Goal: Task Accomplishment & Management: Complete application form

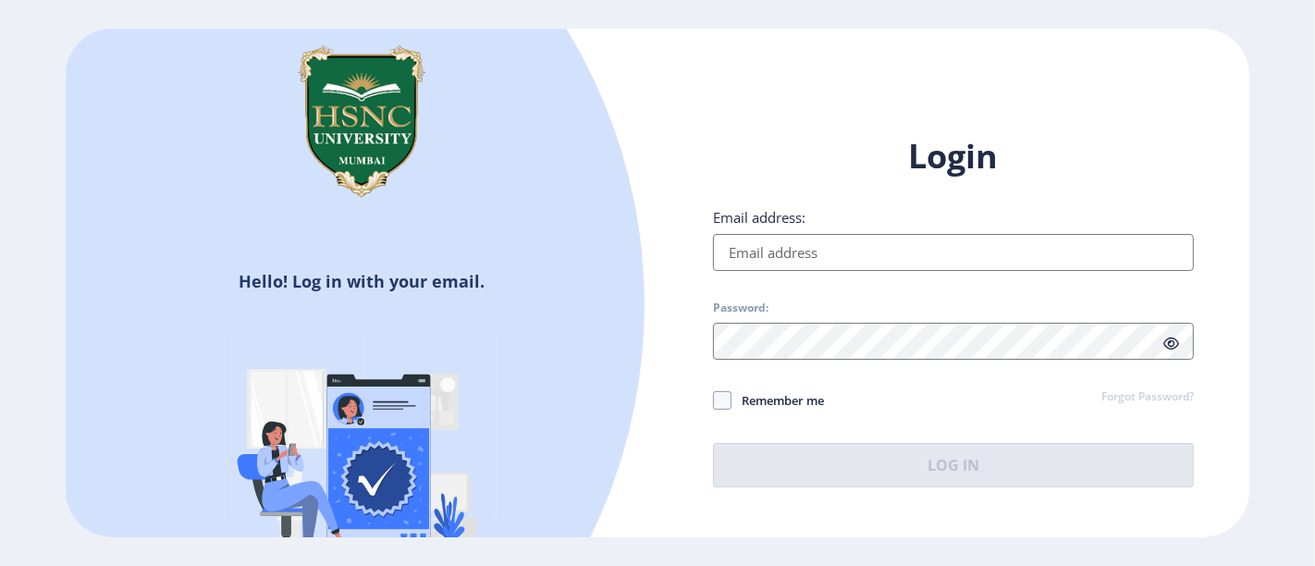
type input "[PERSON_NAME][EMAIL_ADDRESS][DOMAIN_NAME]"
click at [739, 398] on span "Remember me" at bounding box center [777, 400] width 92 height 22
click at [714, 399] on input "Remember me" at bounding box center [713, 399] width 1 height 1
checkbox input "true"
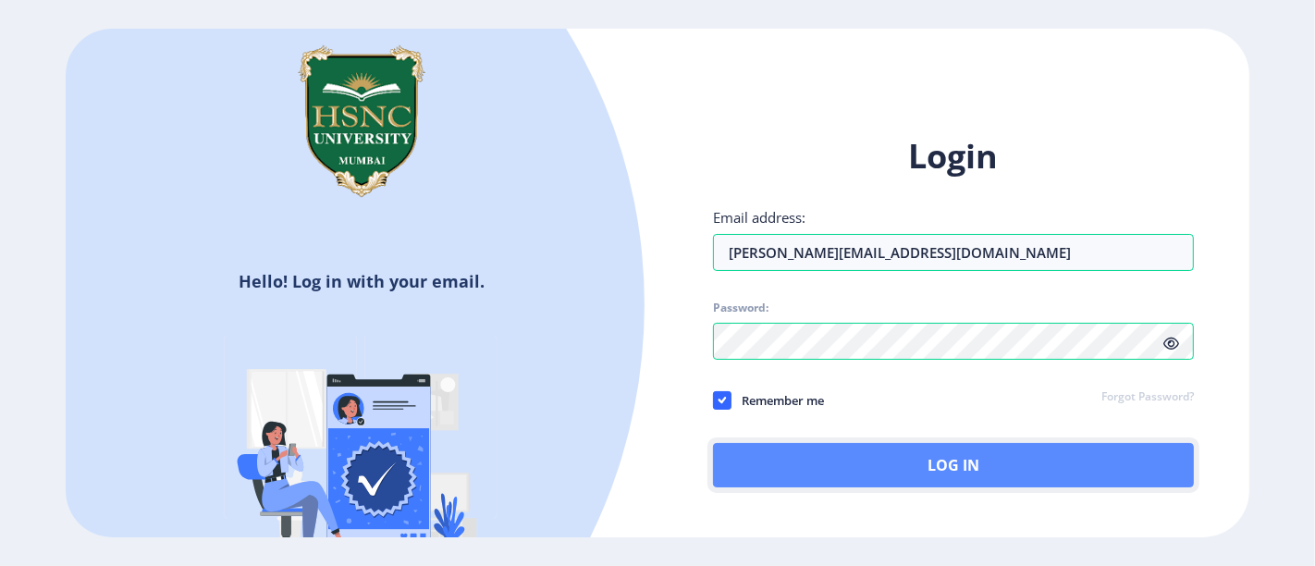
click at [739, 448] on button "Log In" at bounding box center [953, 465] width 481 height 44
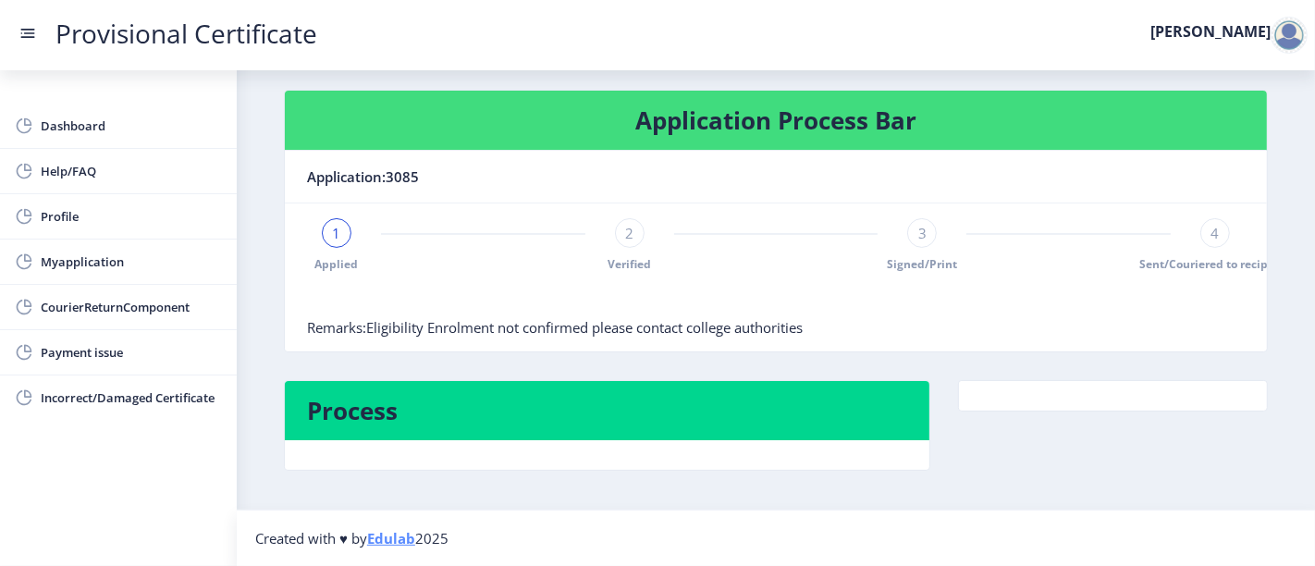
scroll to position [256, 0]
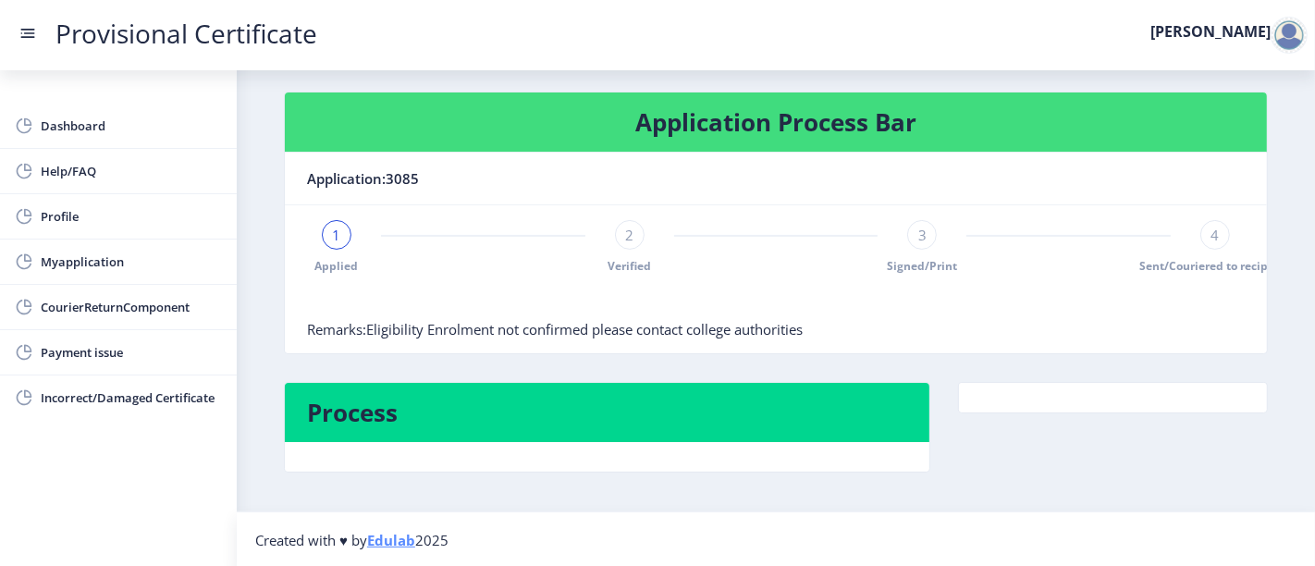
click at [630, 239] on span "2" at bounding box center [629, 235] width 8 height 18
click at [918, 235] on span "3" at bounding box center [922, 235] width 8 height 18
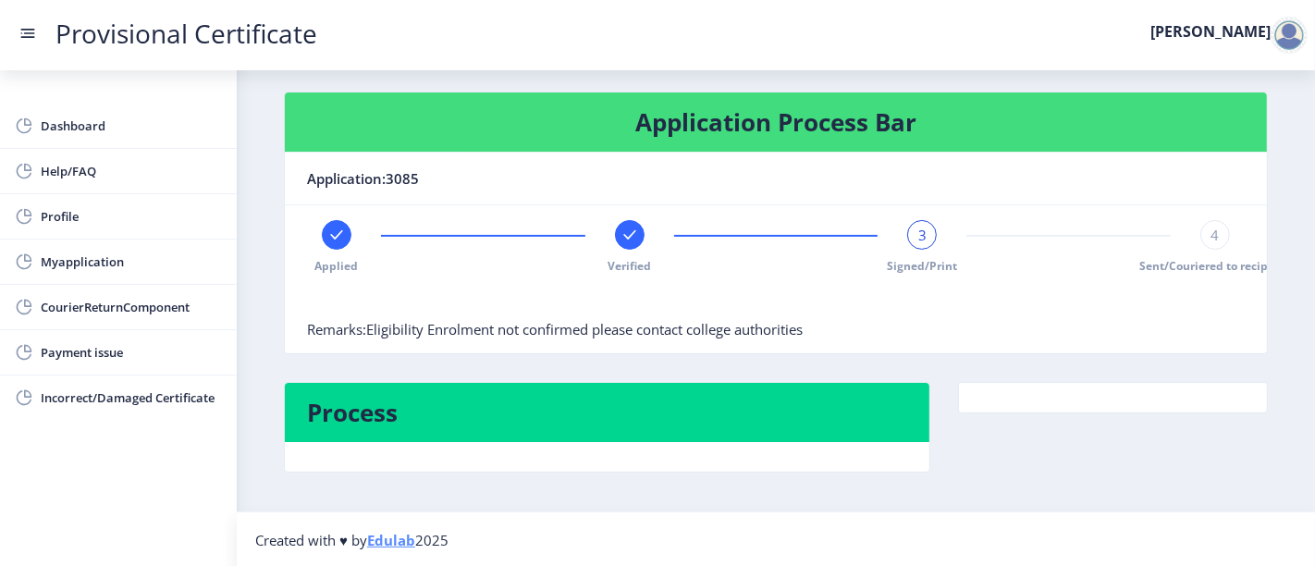
click at [1217, 225] on div "4" at bounding box center [1215, 235] width 30 height 30
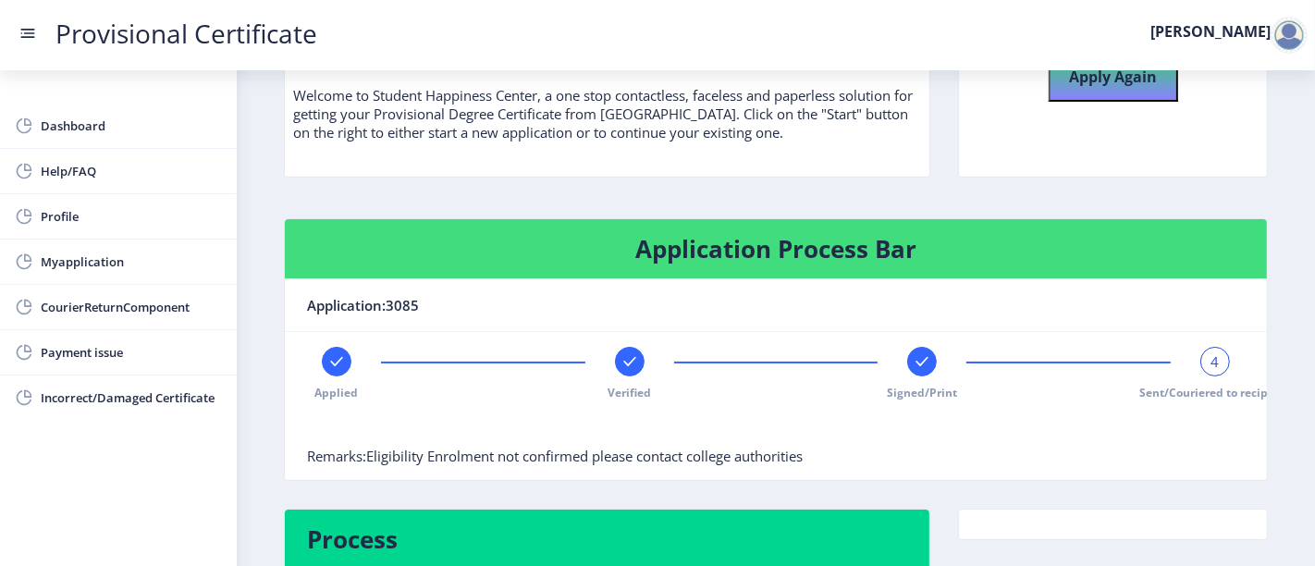
scroll to position [130, 0]
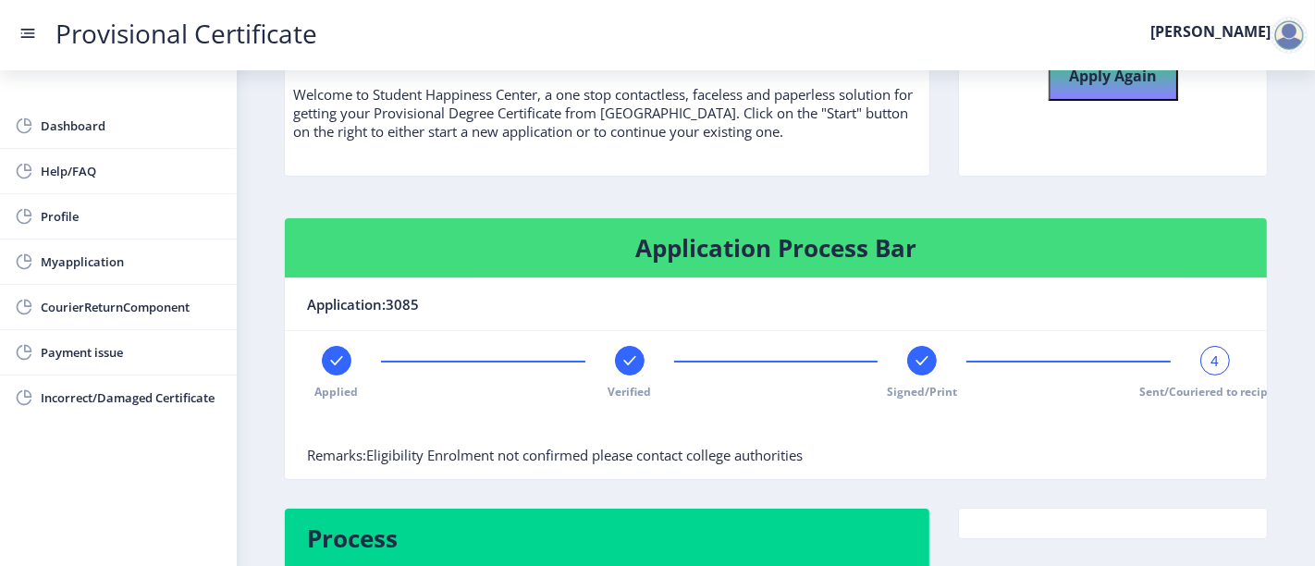
click at [1215, 348] on div "4" at bounding box center [1215, 361] width 30 height 30
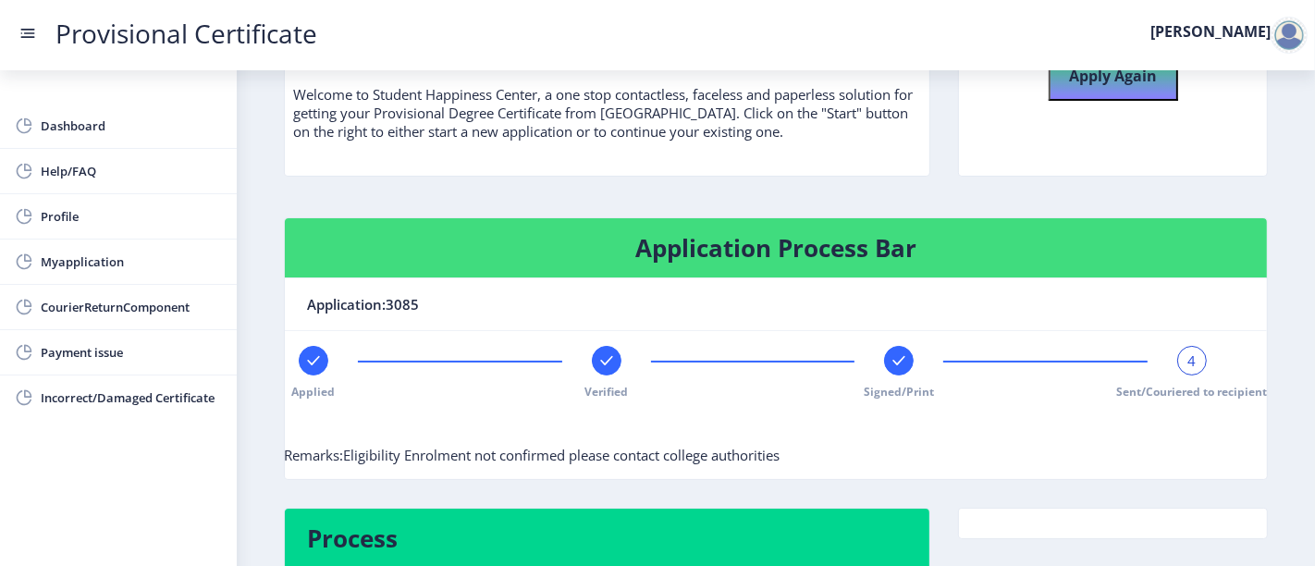
scroll to position [0, 0]
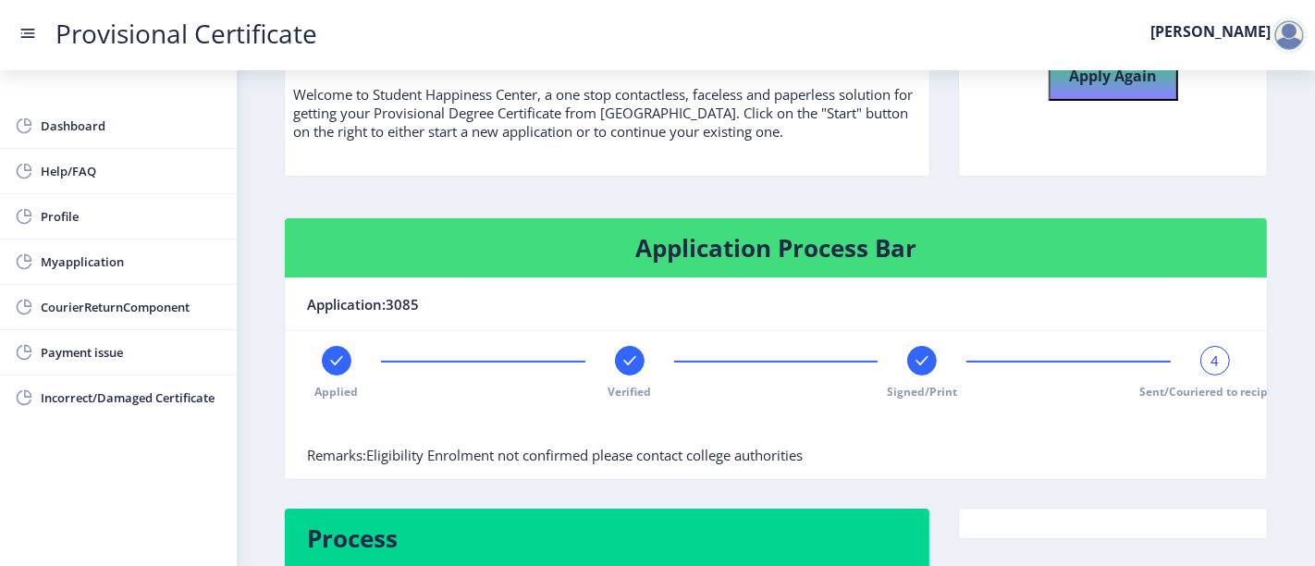
click at [923, 368] on nb-icon at bounding box center [922, 360] width 18 height 18
click at [636, 352] on rect at bounding box center [629, 360] width 18 height 18
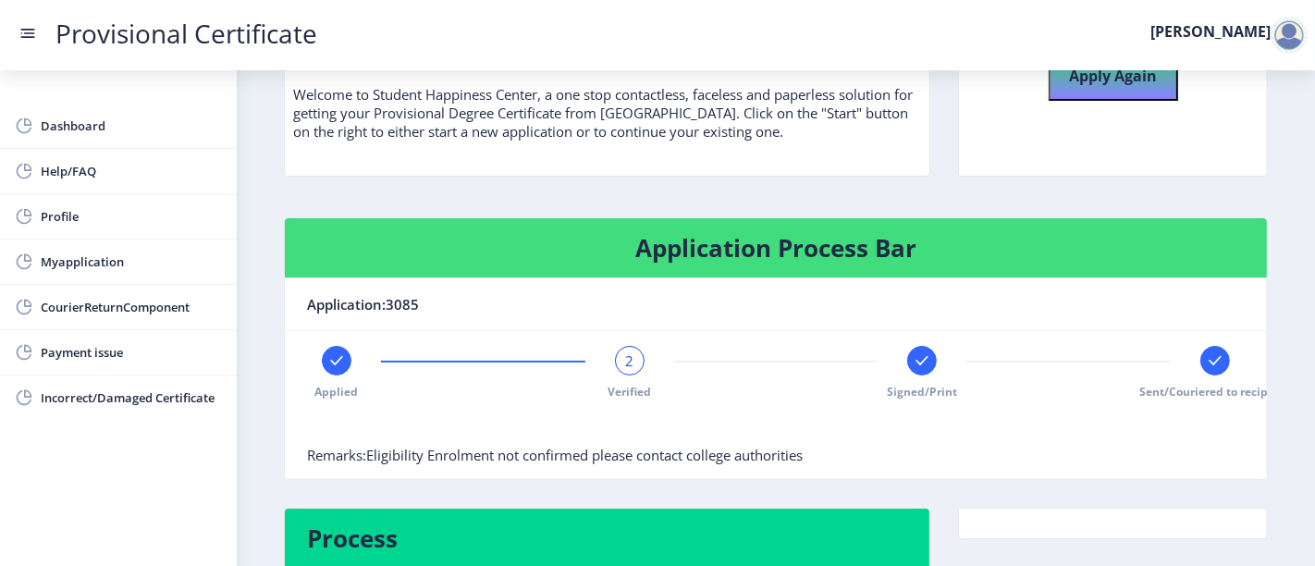
click at [636, 352] on div "2" at bounding box center [630, 361] width 30 height 30
click at [331, 352] on rect at bounding box center [336, 360] width 18 height 18
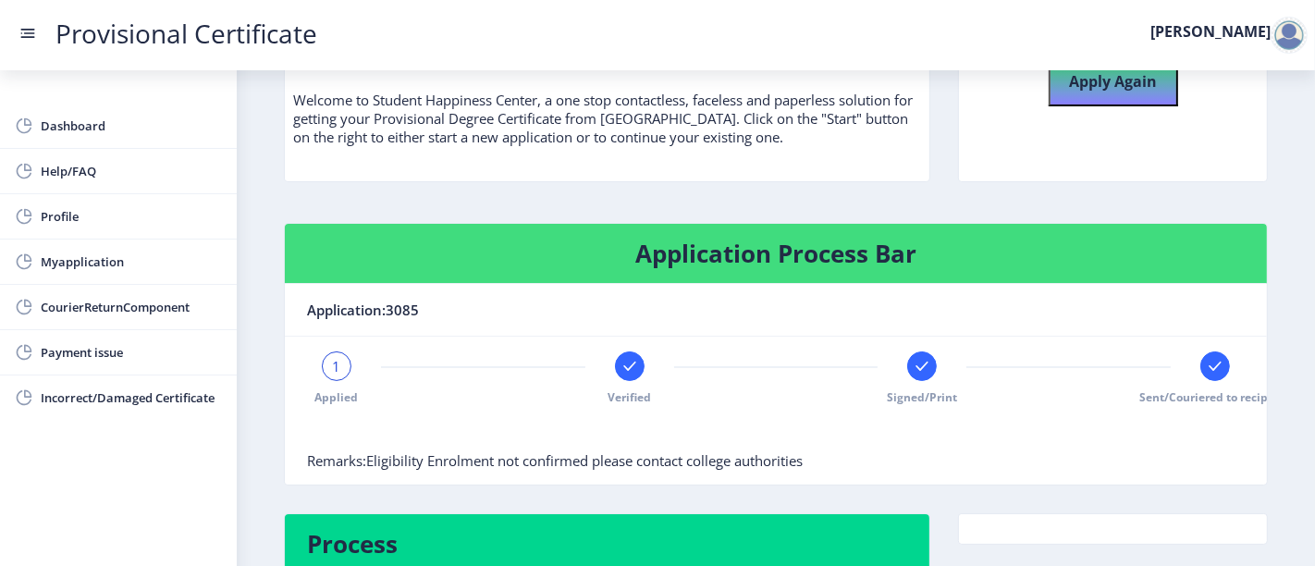
click at [626, 361] on rect at bounding box center [629, 366] width 18 height 18
click at [913, 357] on rect at bounding box center [922, 366] width 18 height 18
click at [911, 357] on div "3" at bounding box center [922, 366] width 30 height 30
click at [715, 399] on div "Applied Verified 3 Signed/Print Sent/Couriered to recipient" at bounding box center [775, 378] width 937 height 54
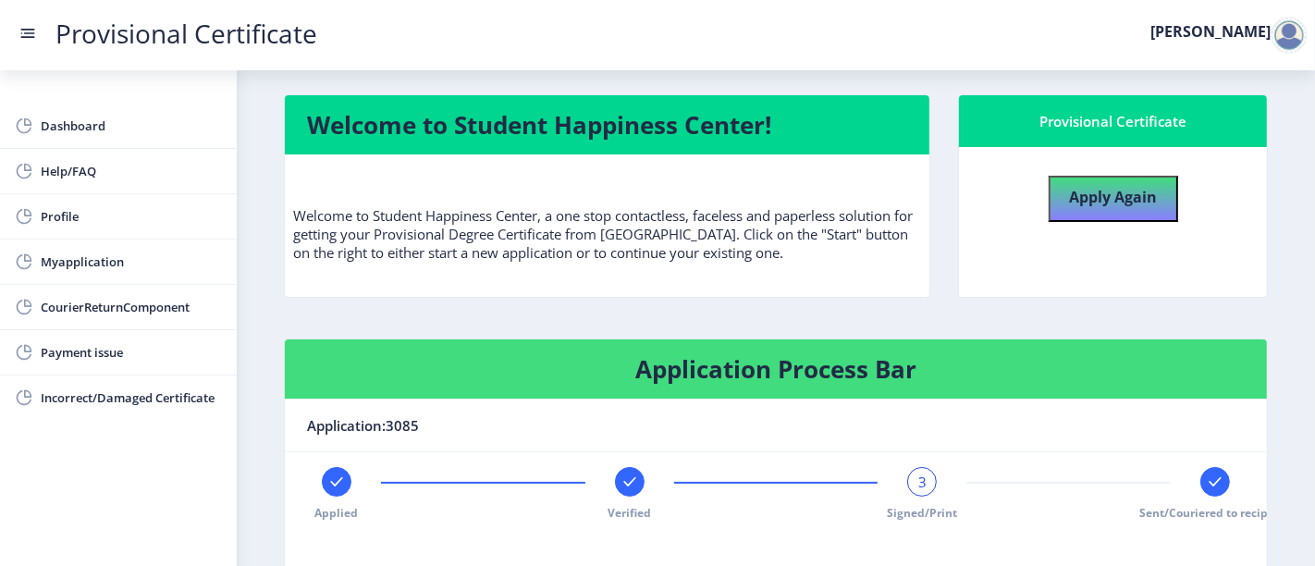
scroll to position [0, 0]
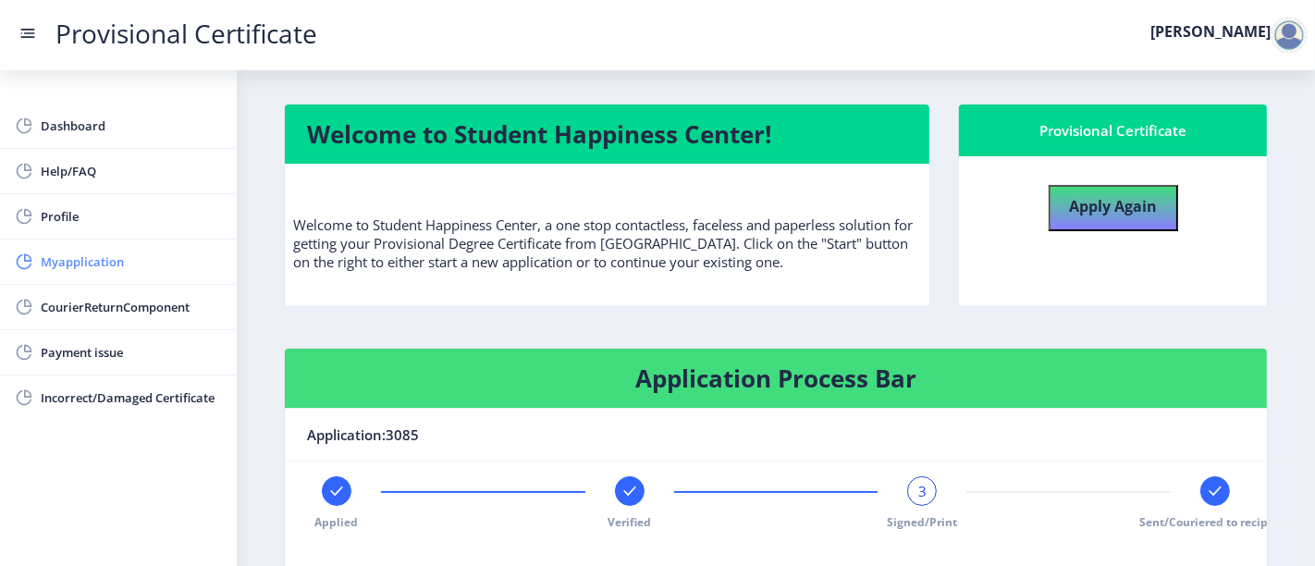
click at [106, 251] on span "Myapplication" at bounding box center [131, 262] width 181 height 22
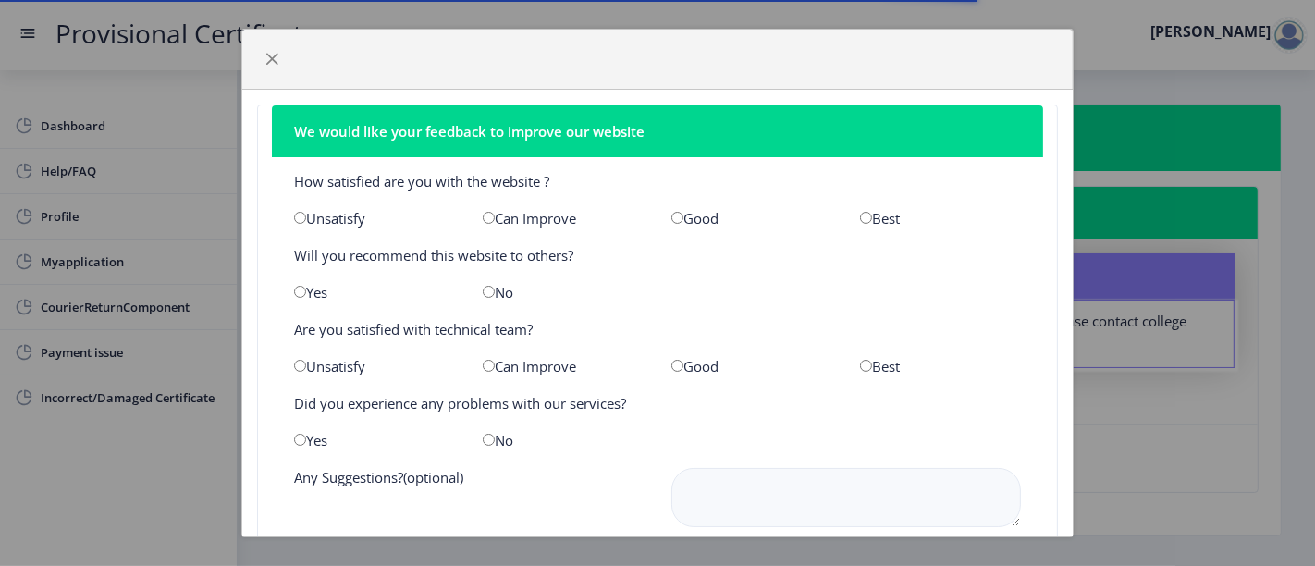
scroll to position [116, 0]
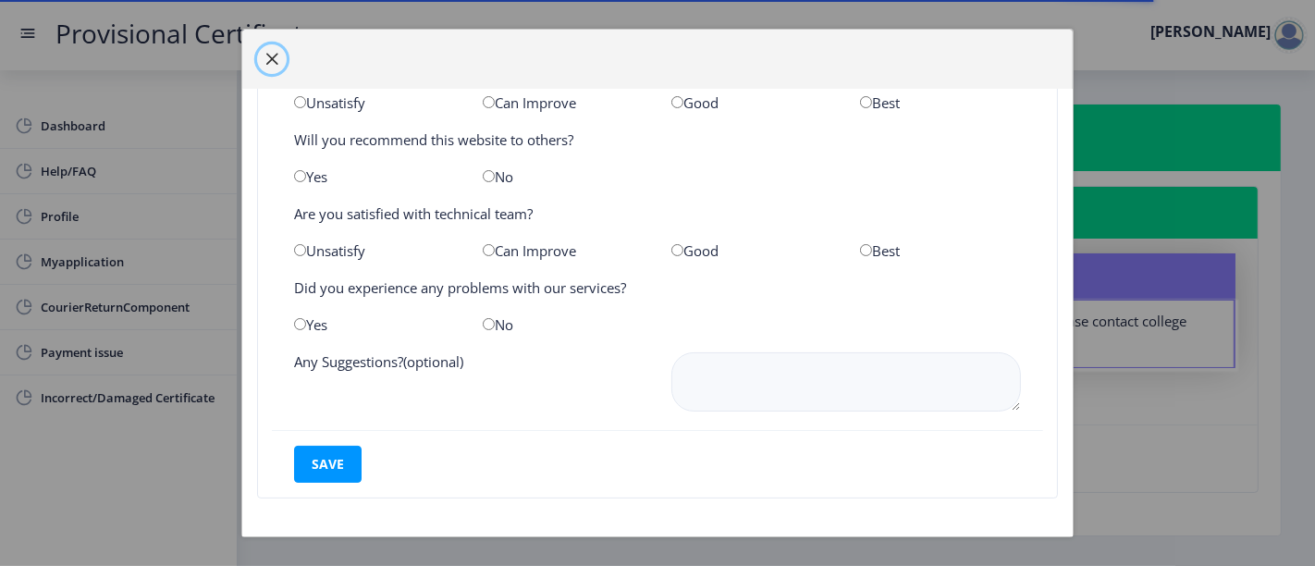
click at [272, 54] on span "button" at bounding box center [271, 59] width 15 height 15
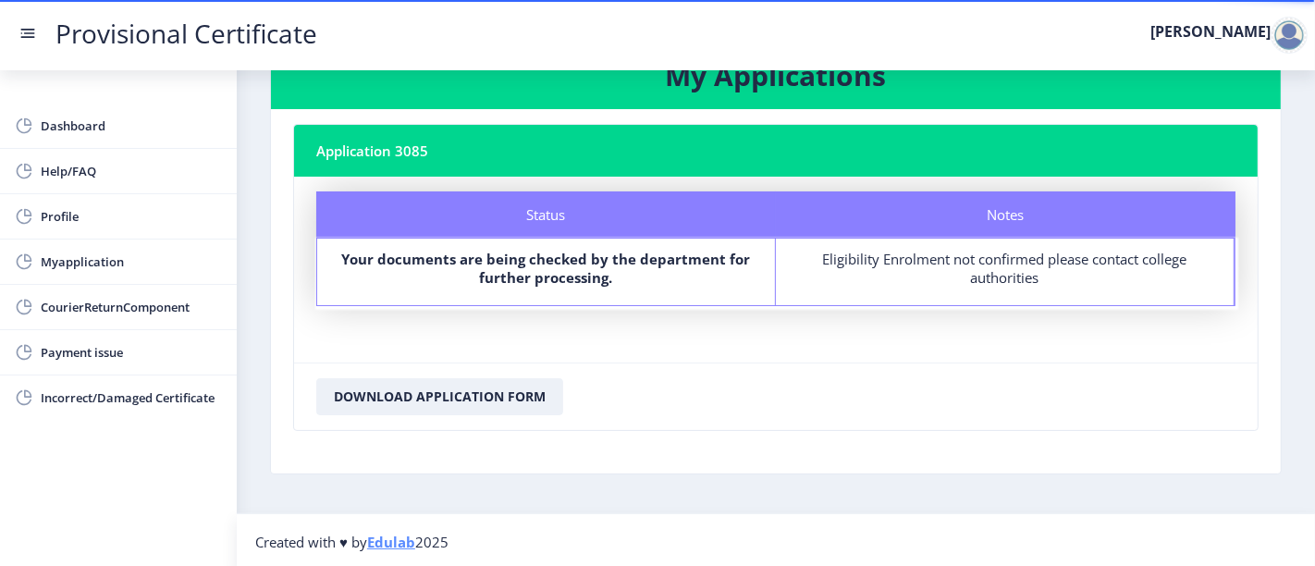
scroll to position [0, 0]
